Goal: Task Accomplishment & Management: Use online tool/utility

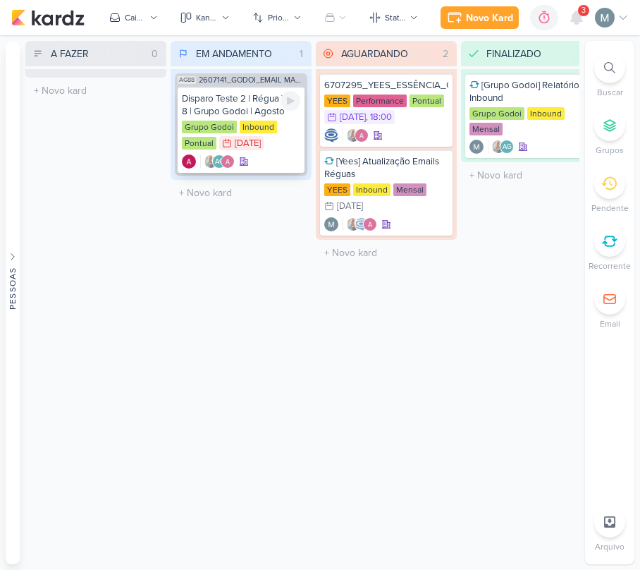
click at [240, 102] on div "Disparo Teste 2 | Régua 7 e 8 | Grupo Godoi | Agosto" at bounding box center [241, 104] width 118 height 25
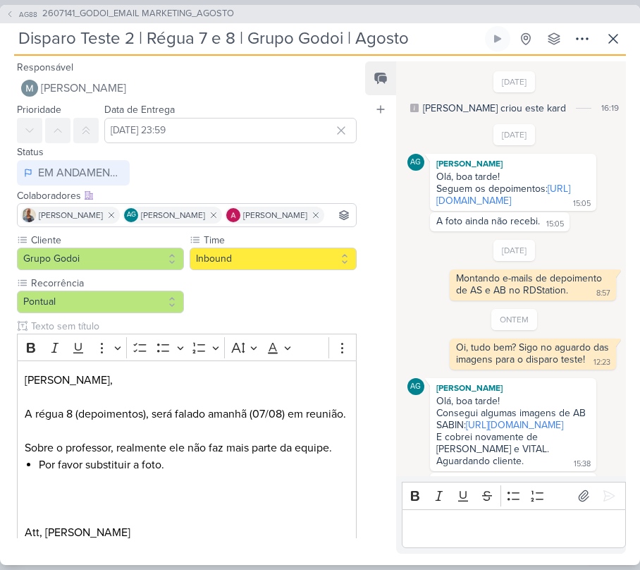
scroll to position [205, 0]
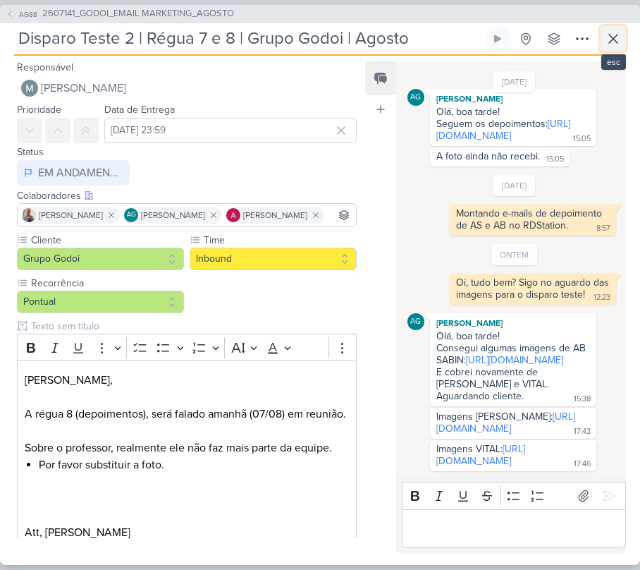
click at [602, 32] on button at bounding box center [613, 38] width 25 height 25
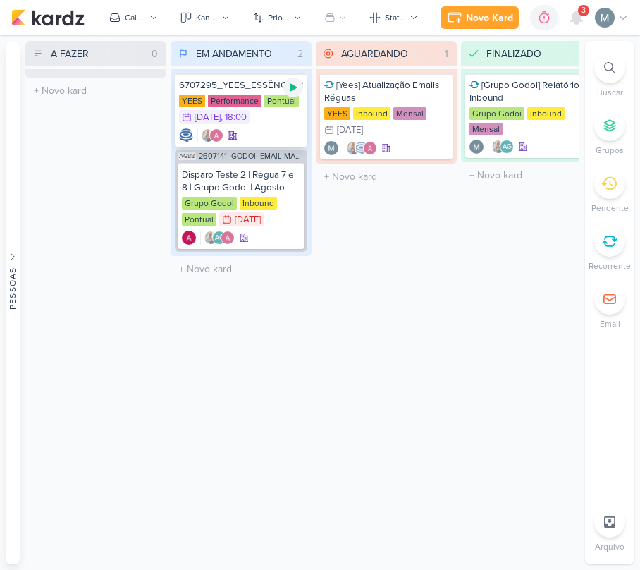
click at [291, 94] on div at bounding box center [294, 88] width 20 height 20
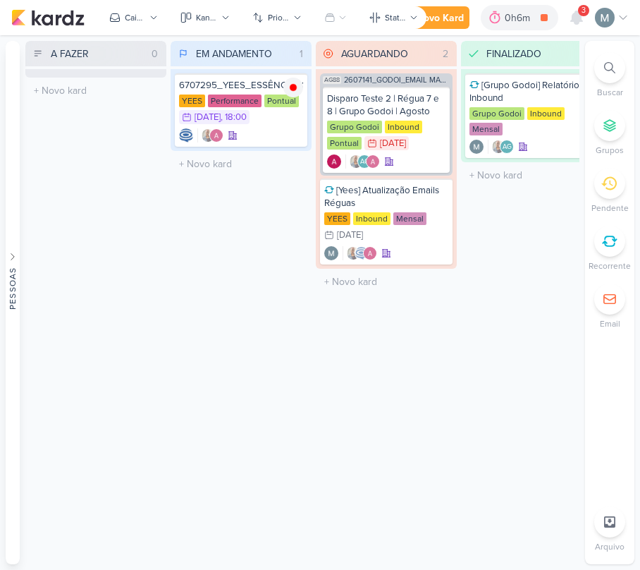
click at [117, 394] on div "A FAZER 0 Mover Para Esquerda Mover Para Direita [GEOGRAPHIC_DATA] O título do …" at bounding box center [95, 302] width 141 height 523
click at [584, 17] on icon at bounding box center [576, 17] width 17 height 17
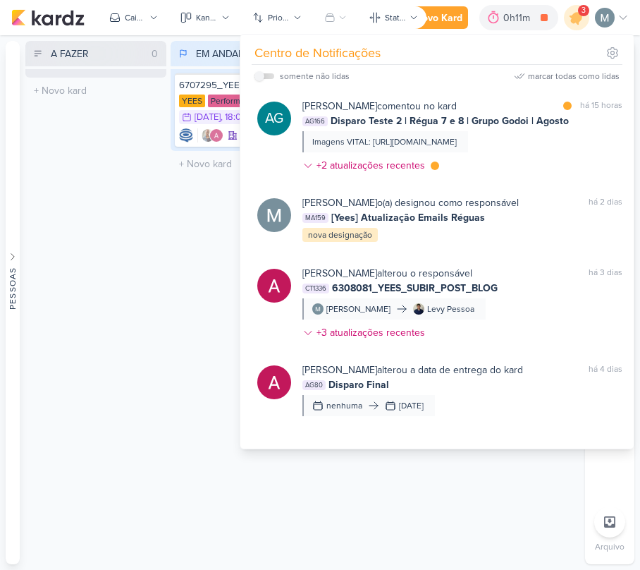
click at [94, 288] on div "A FAZER 0 Mover Para Esquerda Mover Para Direita [GEOGRAPHIC_DATA] O título do …" at bounding box center [95, 302] width 141 height 523
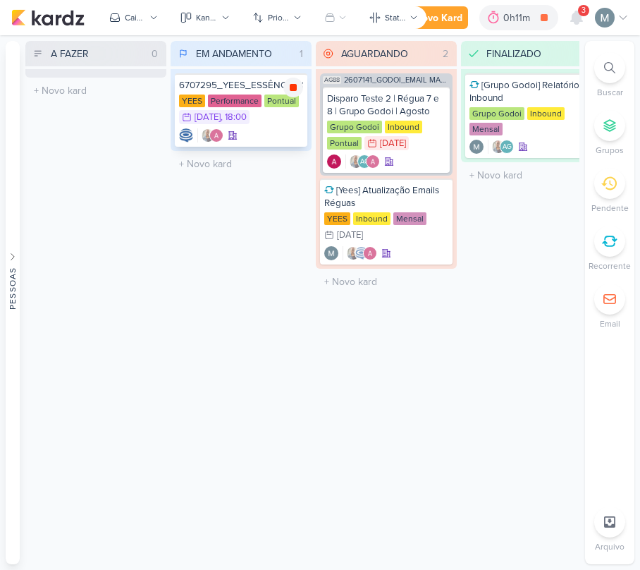
click at [293, 84] on icon at bounding box center [293, 87] width 7 height 7
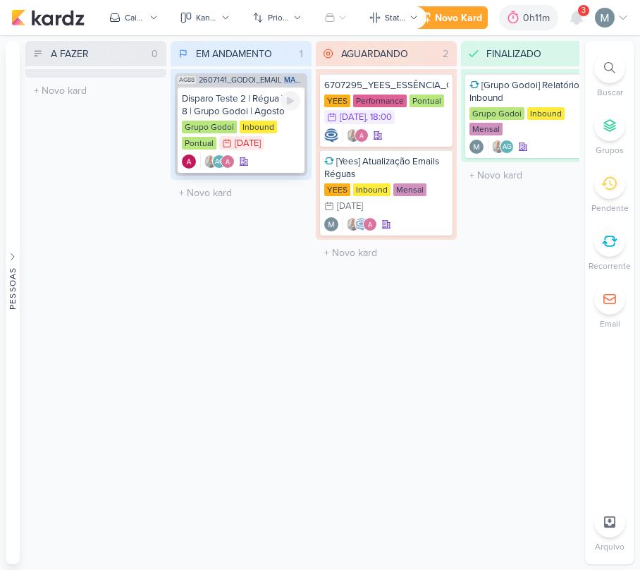
drag, startPoint x: 305, startPoint y: 68, endPoint x: 286, endPoint y: 86, distance: 26.0
click at [286, 86] on div "AG88 2607141_GODOI_EMAIL MARKETING_AGOSTO Disparo Teste 2 | Régua 7 e 8 | Grupo…" at bounding box center [241, 124] width 133 height 102
click at [288, 103] on icon at bounding box center [290, 101] width 7 height 8
click at [289, 409] on div "EM ANDAMENTO 1 Mover Para Esquerda Mover Para Direita [GEOGRAPHIC_DATA] AG88 26…" at bounding box center [241, 302] width 141 height 523
click at [585, 23] on icon at bounding box center [576, 17] width 17 height 17
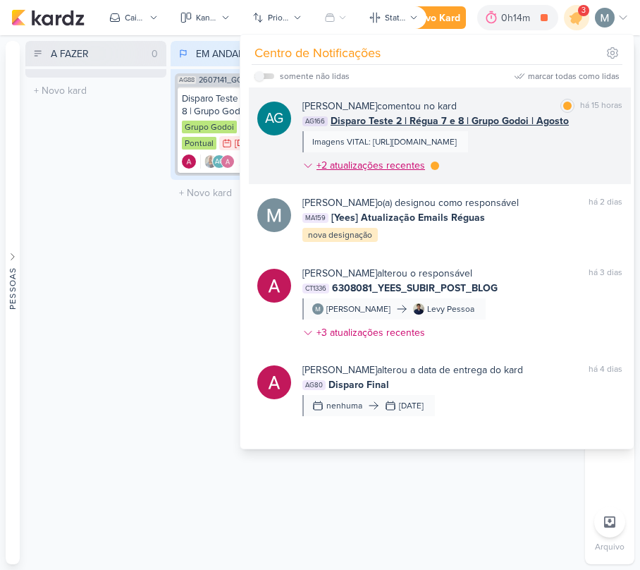
click at [421, 173] on div "+2 atualizações recentes" at bounding box center [372, 165] width 111 height 15
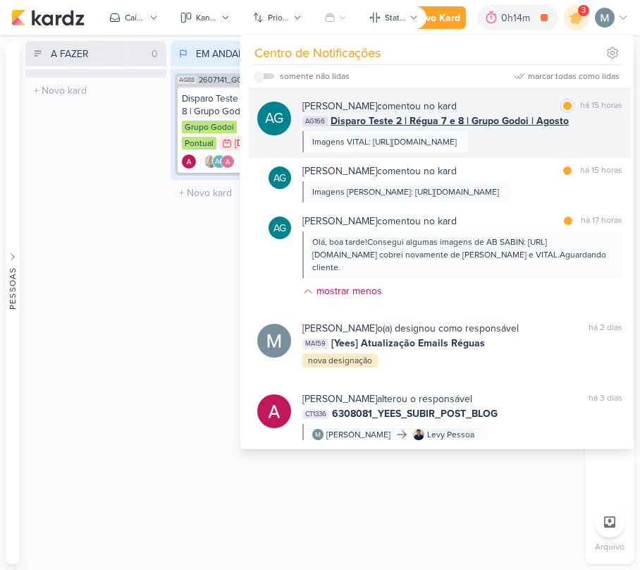
click at [398, 137] on div "Imagens VITAL: [URL][DOMAIN_NAME]" at bounding box center [384, 141] width 145 height 13
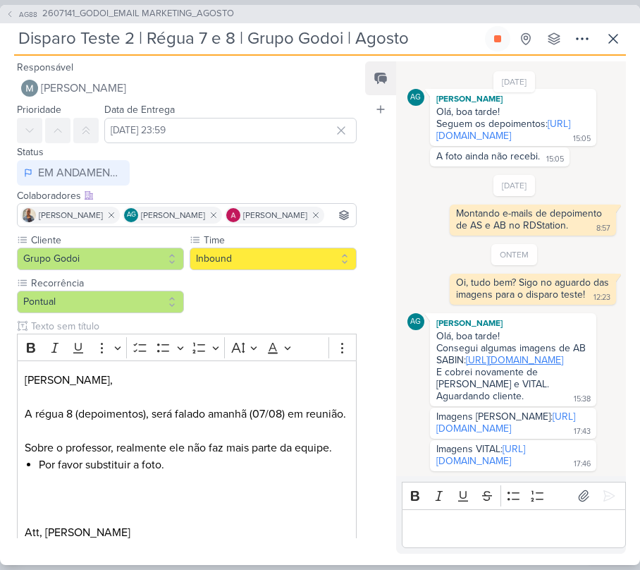
click at [466, 354] on link "[URL][DOMAIN_NAME]" at bounding box center [514, 360] width 97 height 12
click at [506, 410] on link "[URL][DOMAIN_NAME]" at bounding box center [506, 422] width 139 height 24
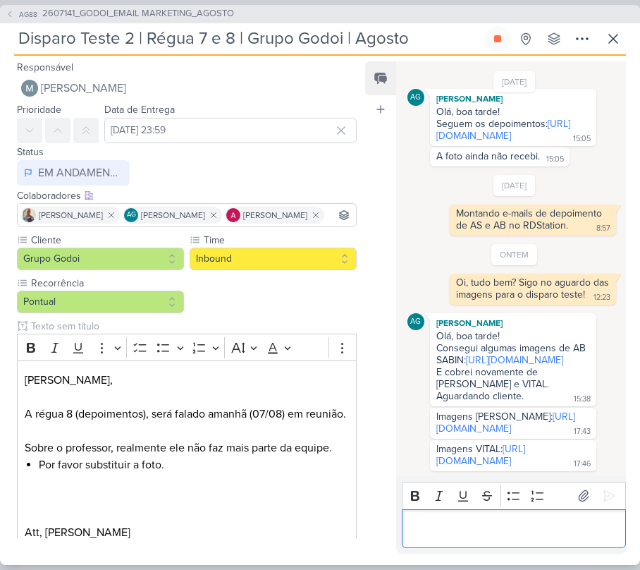
click at [537, 514] on div "Editor editing area: main" at bounding box center [514, 528] width 224 height 39
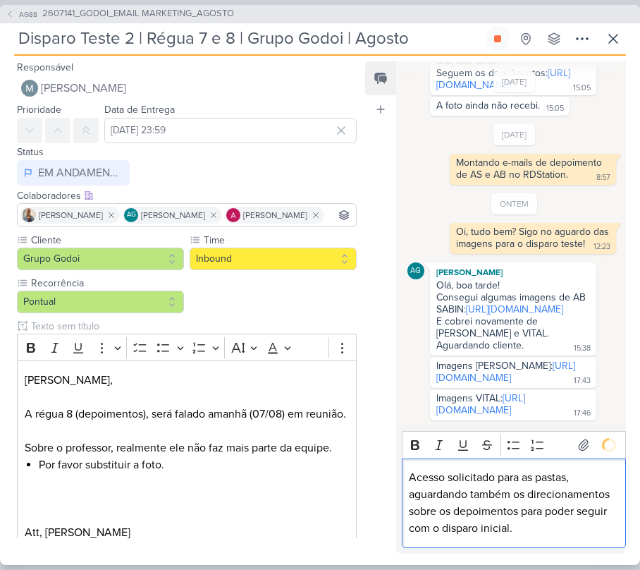
scroll to position [311, 0]
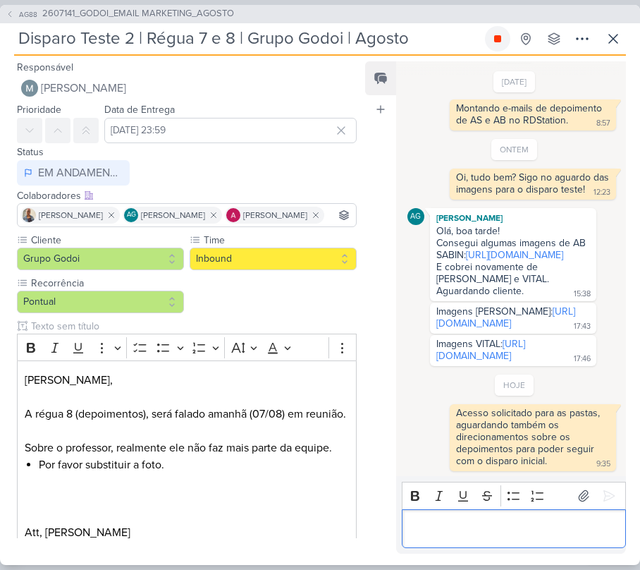
click at [508, 37] on button at bounding box center [497, 38] width 25 height 25
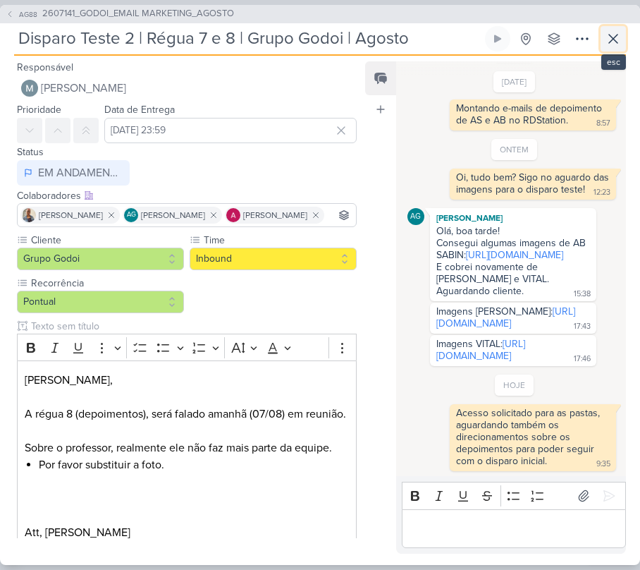
click at [612, 45] on icon at bounding box center [613, 38] width 17 height 17
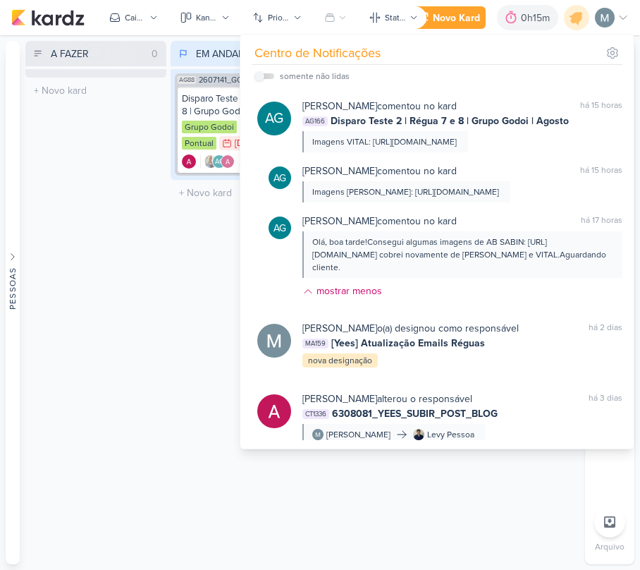
click at [179, 232] on div "EM ANDAMENTO 1 Mover Para Esquerda Mover Para Direita [GEOGRAPHIC_DATA] AG88 26…" at bounding box center [241, 302] width 141 height 523
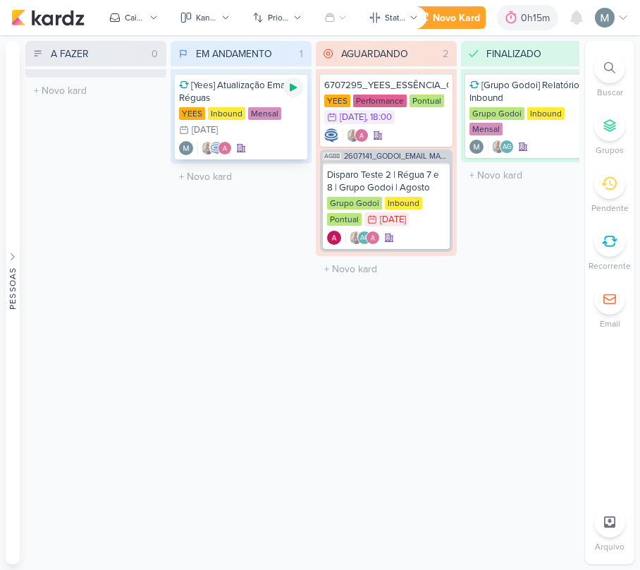
click at [294, 87] on icon at bounding box center [293, 88] width 7 height 8
click at [601, 309] on div "2" at bounding box center [610, 299] width 31 height 31
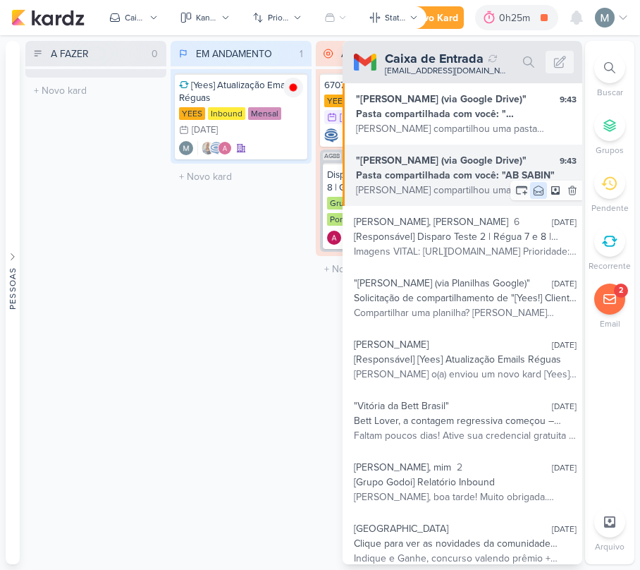
click at [534, 190] on icon at bounding box center [538, 190] width 11 height 11
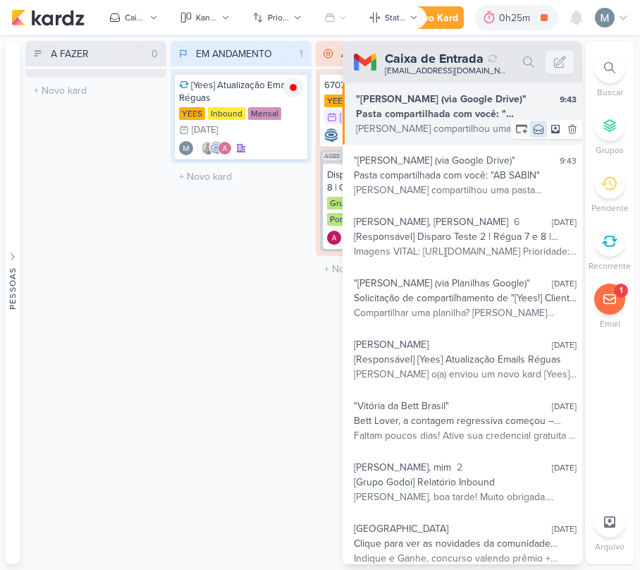
click at [535, 133] on icon at bounding box center [539, 129] width 9 height 9
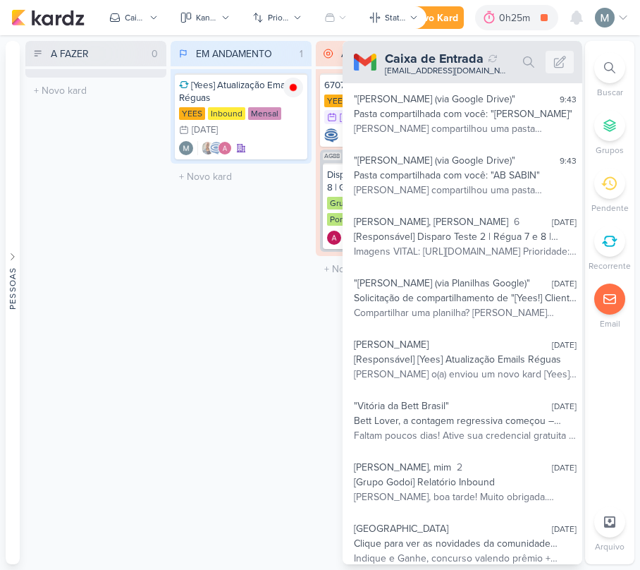
click at [128, 263] on div "A FAZER 0 Mover Para Esquerda Mover Para Direita [GEOGRAPHIC_DATA] O título do …" at bounding box center [95, 302] width 141 height 523
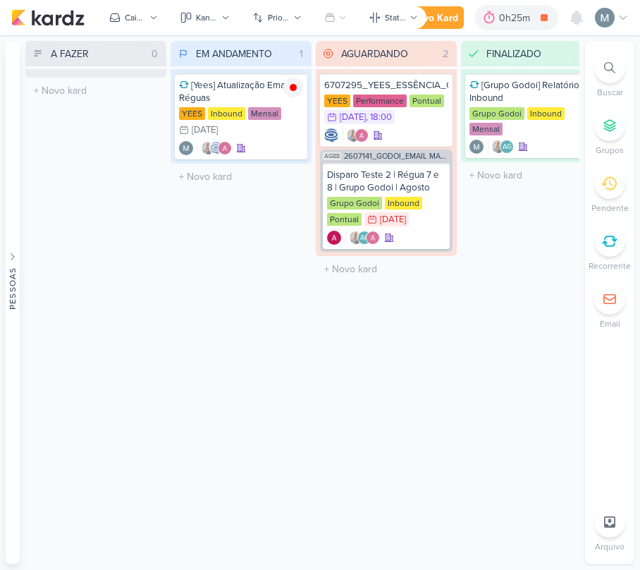
click at [128, 263] on div "A FAZER 0 Mover Para Esquerda Mover Para Direita [GEOGRAPHIC_DATA] O título do …" at bounding box center [95, 302] width 141 height 523
click at [118, 274] on div "A FAZER 0 Mover Para Esquerda Mover Para Direita [GEOGRAPHIC_DATA] O título do …" at bounding box center [95, 302] width 141 height 523
click at [66, 315] on div "A FAZER 0 Mover Para Esquerda Mover Para Direita [GEOGRAPHIC_DATA] O título do …" at bounding box center [95, 302] width 141 height 523
drag, startPoint x: 66, startPoint y: 315, endPoint x: 37, endPoint y: 291, distance: 37.6
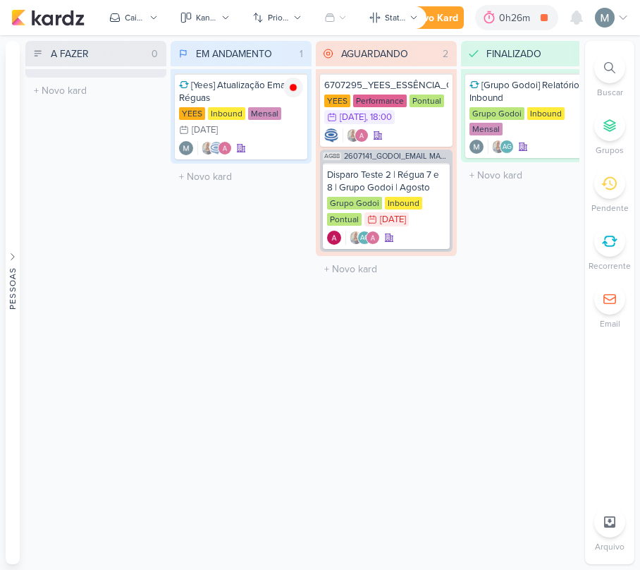
click at [37, 291] on div "A FAZER 0 Mover Para Esquerda Mover Para Direita [GEOGRAPHIC_DATA] O título do …" at bounding box center [95, 302] width 141 height 523
click at [27, 274] on div "A FAZER 0 Mover Para Esquerda Mover Para Direita [GEOGRAPHIC_DATA] O título do …" at bounding box center [95, 302] width 141 height 523
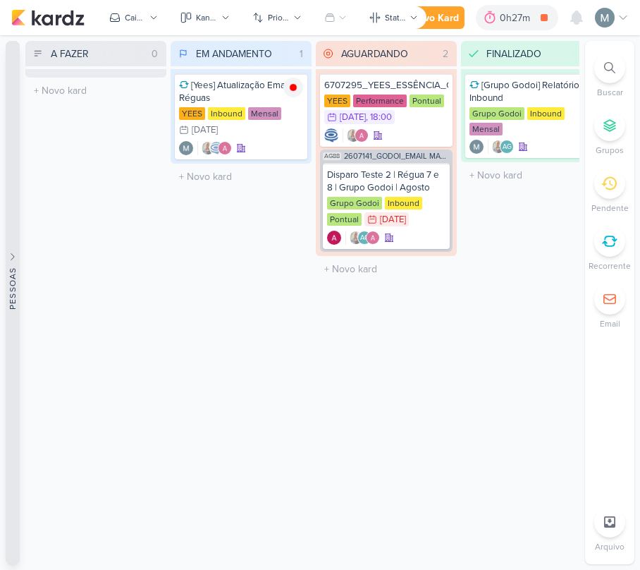
click at [9, 337] on button "Pessoas" at bounding box center [13, 302] width 14 height 523
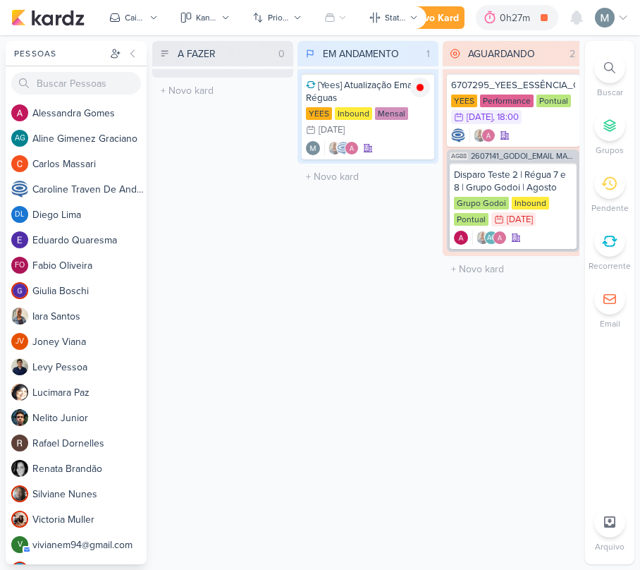
click at [0, 371] on div "Pessoas [GEOGRAPHIC_DATA] A l e s s a n d r a G o m e s AG A l i n e G i m e n …" at bounding box center [320, 302] width 640 height 523
click at [128, 58] on icon at bounding box center [132, 53] width 11 height 11
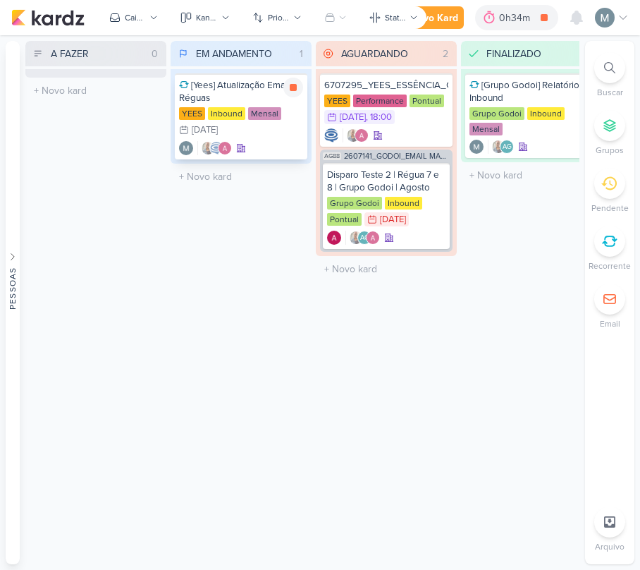
click at [302, 95] on div at bounding box center [294, 88] width 20 height 20
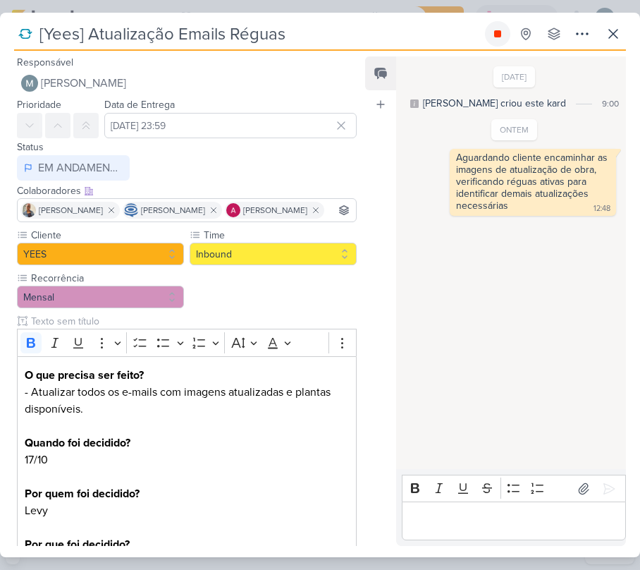
click at [495, 46] on button at bounding box center [497, 33] width 25 height 25
click at [613, 43] on button at bounding box center [613, 33] width 25 height 25
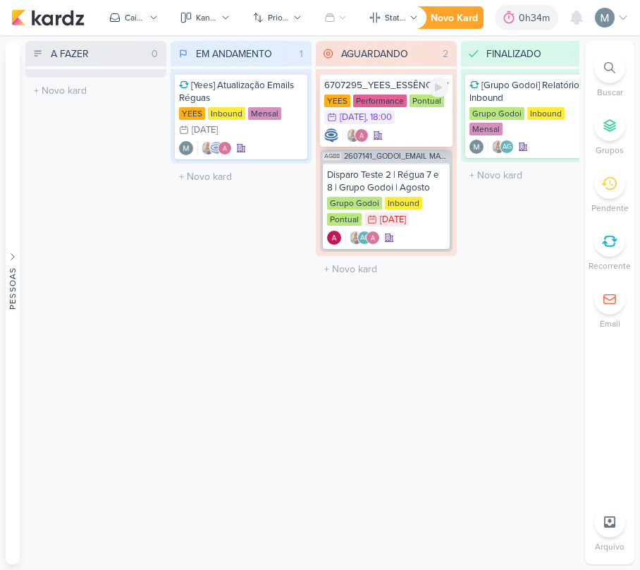
click at [392, 131] on div at bounding box center [386, 135] width 124 height 14
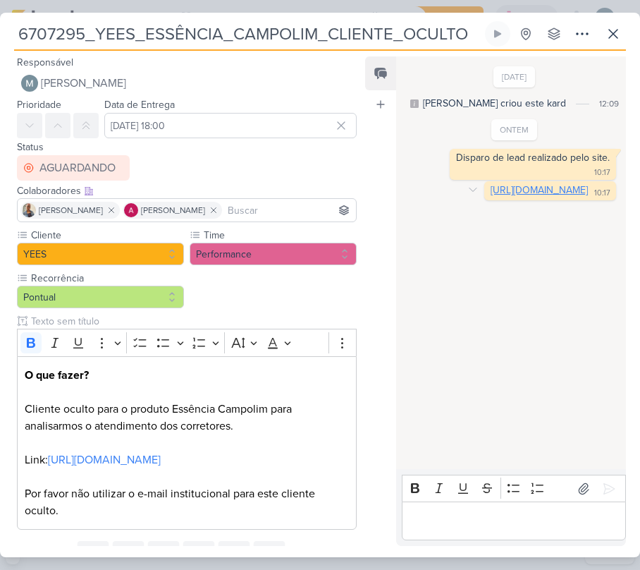
click at [502, 196] on link "[URL][DOMAIN_NAME]" at bounding box center [539, 190] width 97 height 12
